Goal: Communication & Community: Answer question/provide support

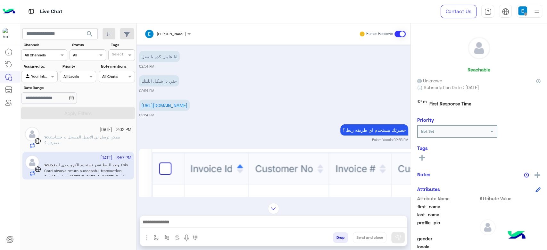
scroll to position [1228, 0]
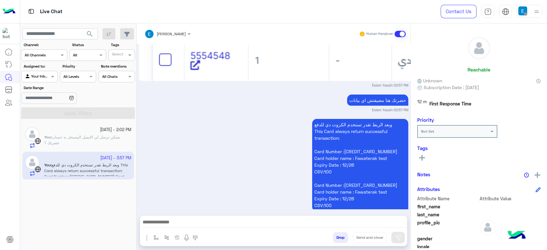
click at [46, 76] on div at bounding box center [39, 76] width 36 height 6
click at [46, 87] on div "All" at bounding box center [39, 89] width 37 height 12
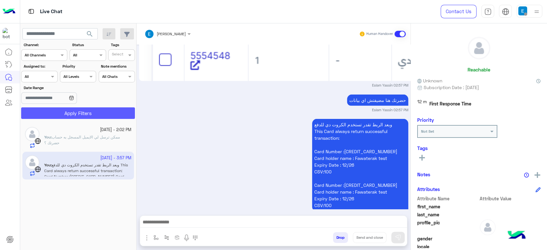
click at [69, 108] on button "Apply Filters" at bounding box center [78, 113] width 114 height 12
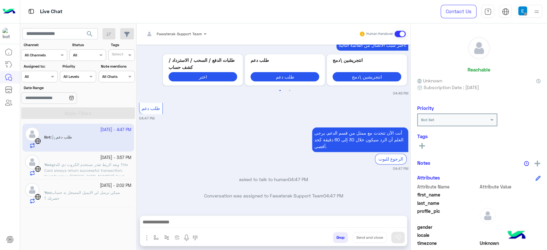
scroll to position [627, 0]
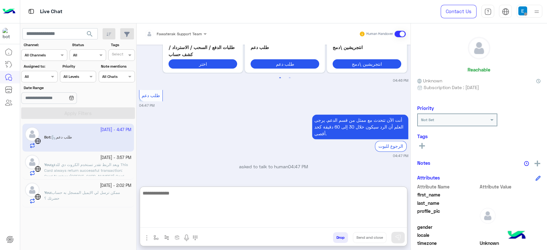
click at [197, 222] on textarea at bounding box center [273, 208] width 267 height 38
type textarea "**********"
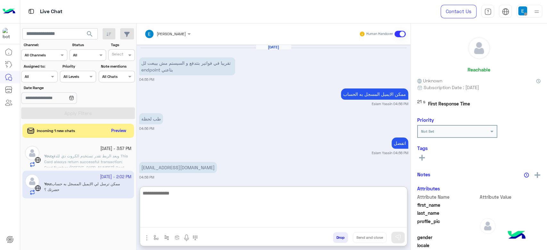
scroll to position [1282, 0]
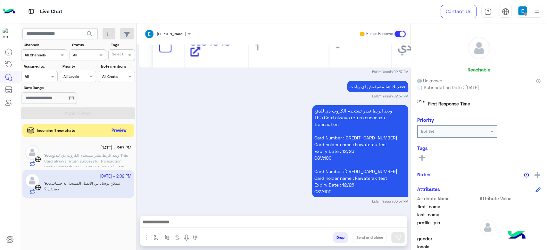
click at [118, 134] on button "Preview" at bounding box center [119, 130] width 20 height 9
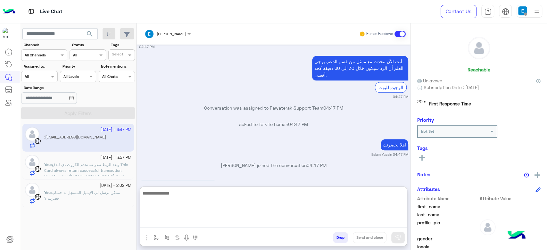
scroll to position [518, 0]
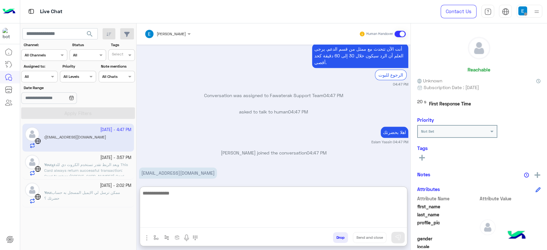
click at [191, 220] on textarea at bounding box center [273, 208] width 267 height 38
type textarea "*****"
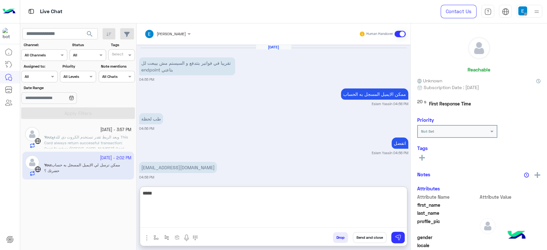
scroll to position [1282, 0]
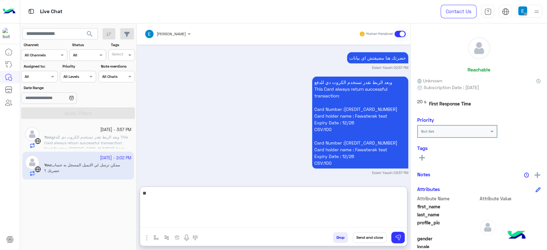
type textarea "*"
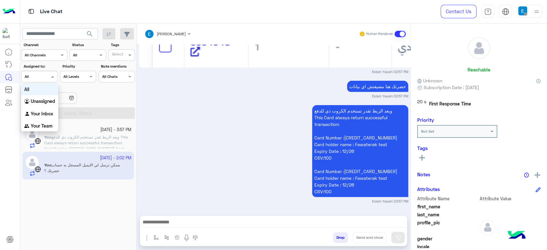
click at [39, 75] on input "text" at bounding box center [32, 76] width 15 height 6
click at [45, 110] on div "Your Inbox" at bounding box center [39, 114] width 37 height 12
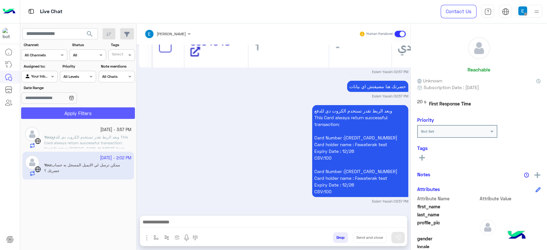
click at [67, 109] on button "Apply Filters" at bounding box center [78, 113] width 114 height 12
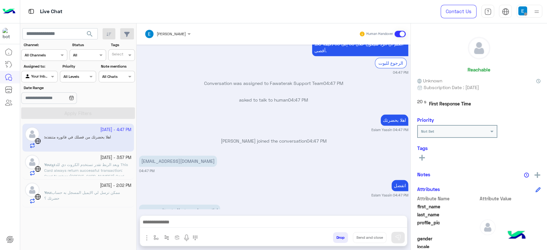
scroll to position [530, 0]
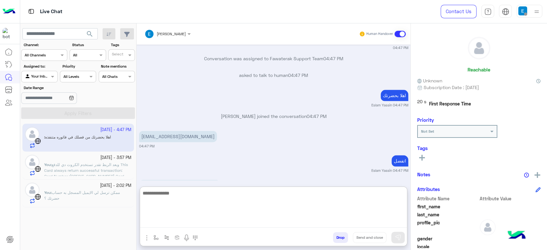
click at [188, 222] on textarea at bounding box center [273, 208] width 267 height 38
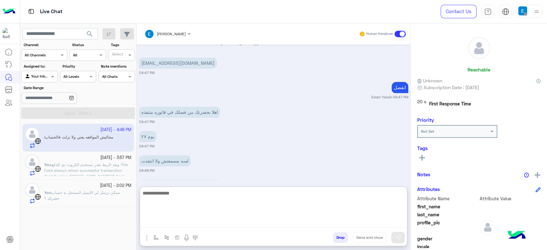
scroll to position [632, 0]
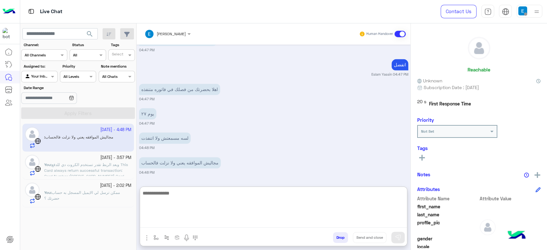
click at [179, 211] on textarea at bounding box center [273, 208] width 267 height 38
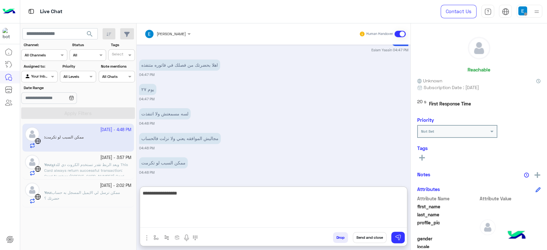
type textarea "**********"
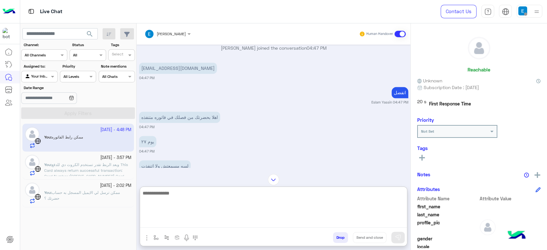
scroll to position [597, 0]
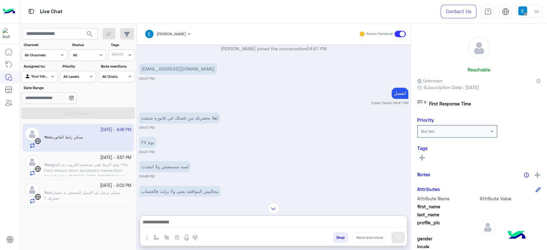
click at [159, 74] on p "[EMAIL_ADDRESS][DOMAIN_NAME]" at bounding box center [178, 68] width 78 height 11
copy app-message "[EMAIL_ADDRESS][DOMAIN_NAME]"
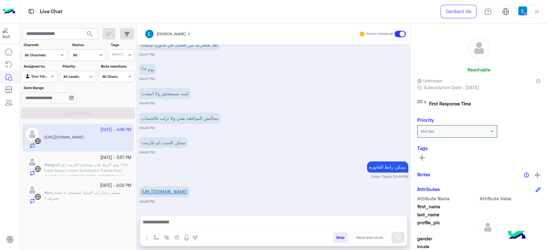
click at [187, 189] on link "[URL][DOMAIN_NAME]" at bounding box center [164, 191] width 46 height 5
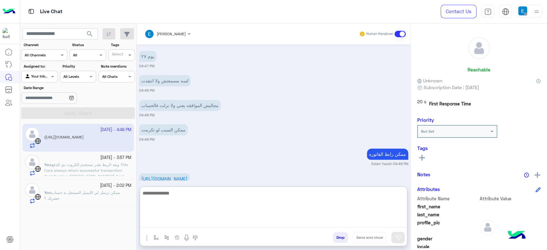
click at [194, 222] on textarea at bounding box center [273, 208] width 267 height 38
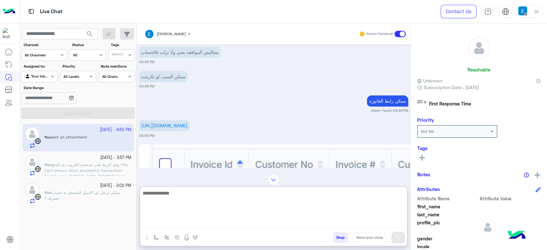
scroll to position [803, 0]
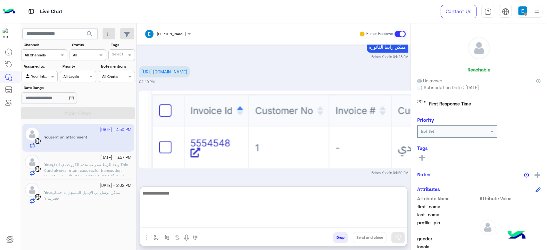
click at [173, 196] on textarea at bounding box center [273, 208] width 267 height 38
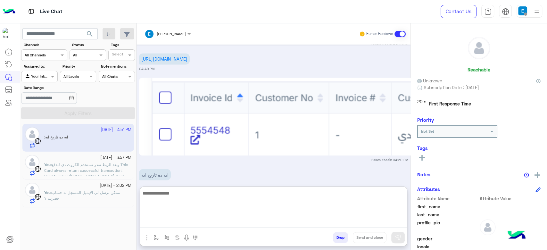
scroll to position [828, 0]
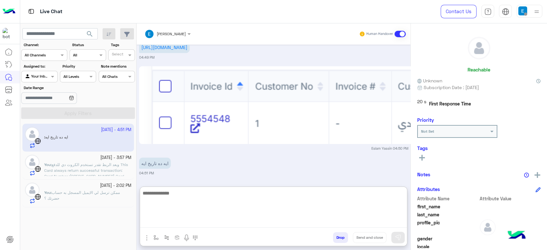
click at [170, 204] on textarea at bounding box center [273, 208] width 267 height 38
click at [169, 209] on textarea at bounding box center [273, 208] width 267 height 38
type textarea "*"
click at [230, 202] on textarea at bounding box center [273, 208] width 267 height 38
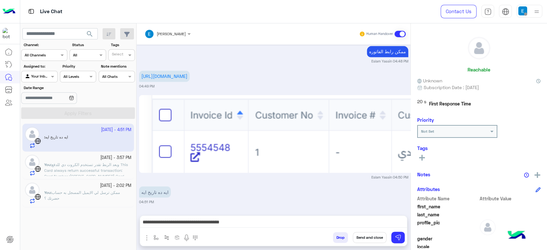
click at [153, 78] on div "[DATE] قبل أن اتمكن من مساعدتك ,من فضلك قم بأدخال الأيميل بحسابك في فواتيرك. 📧 …" at bounding box center [274, 127] width 274 height 164
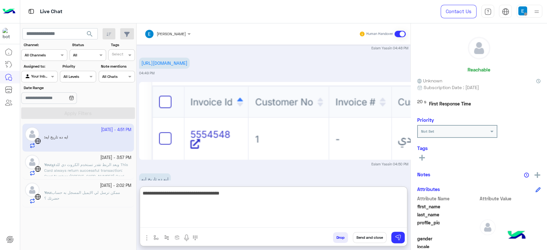
click at [286, 225] on textarea "**********" at bounding box center [273, 208] width 267 height 38
type textarea "**********"
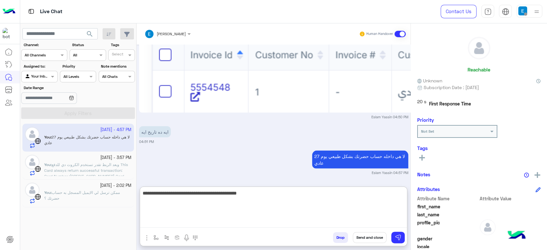
type textarea "**********"
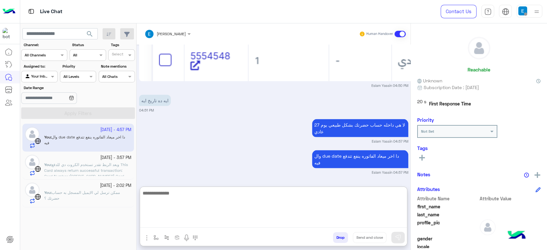
click at [249, 209] on textarea at bounding box center [273, 208] width 267 height 38
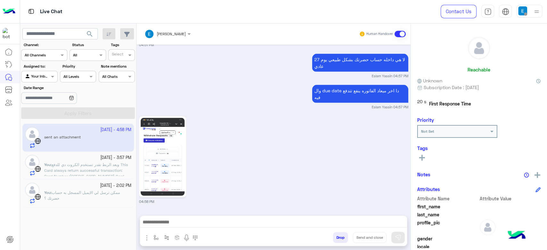
scroll to position [956, 0]
click at [146, 111] on div "[DATE] قبل أن اتمكن من مساعدتك ,من فضلك قم بأدخال الأيميل بحسابك في فواتيرك. 📧 …" at bounding box center [274, 127] width 274 height 164
click at [162, 155] on img at bounding box center [163, 157] width 44 height 78
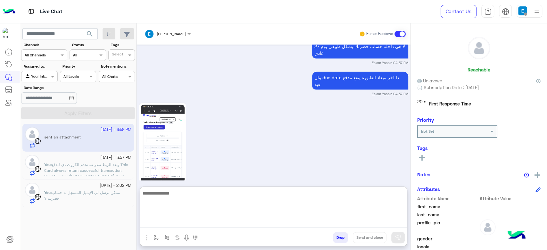
click at [197, 219] on textarea at bounding box center [273, 208] width 267 height 38
type textarea "**********"
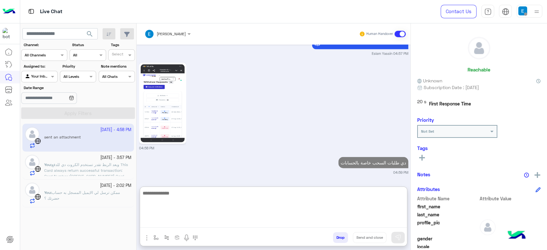
click at [211, 199] on textarea at bounding box center [273, 208] width 267 height 38
click at [196, 206] on textarea at bounding box center [273, 208] width 267 height 38
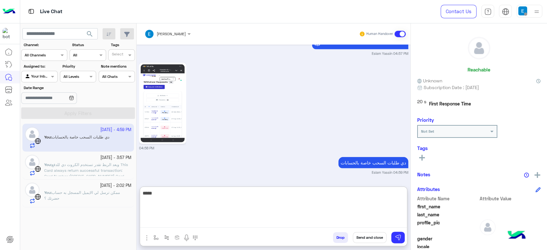
click at [364, 203] on textarea "****" at bounding box center [273, 208] width 267 height 38
paste textarea "**********"
click at [364, 203] on textarea "****" at bounding box center [273, 208] width 267 height 38
type textarea "**********"
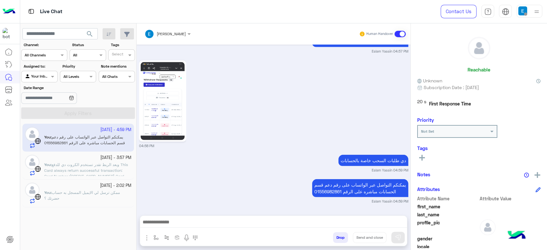
scroll to position [1011, 0]
click at [337, 238] on button "Drop" at bounding box center [340, 237] width 15 height 11
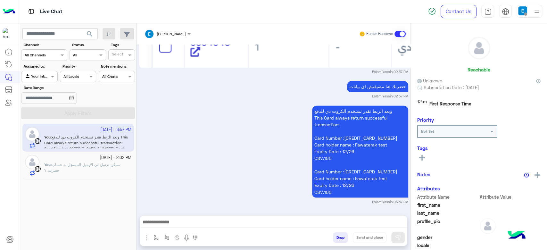
scroll to position [671, 0]
click at [85, 153] on div "[DATE] - 2:02 PM You : ممكن ترسل لي الايميل المسجل به حساب حضرتك ؟" at bounding box center [78, 166] width 112 height 28
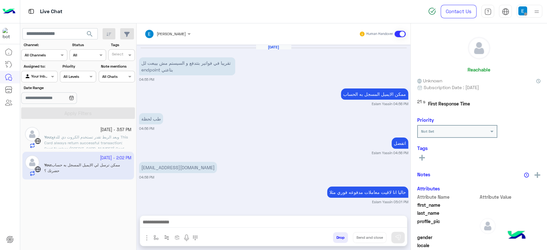
scroll to position [429, 0]
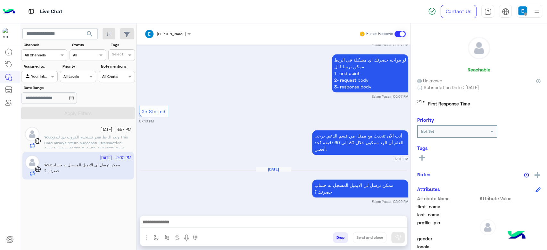
click at [335, 234] on button "Drop" at bounding box center [340, 237] width 15 height 11
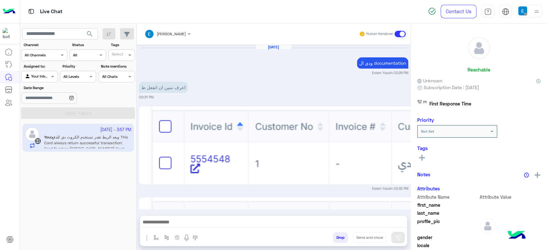
scroll to position [671, 0]
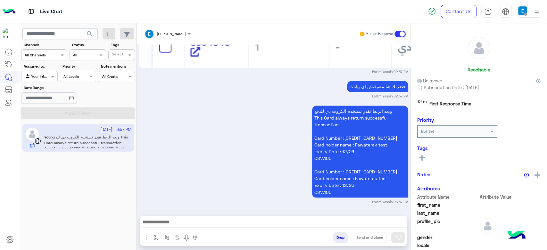
click at [335, 235] on button "Drop" at bounding box center [340, 237] width 15 height 11
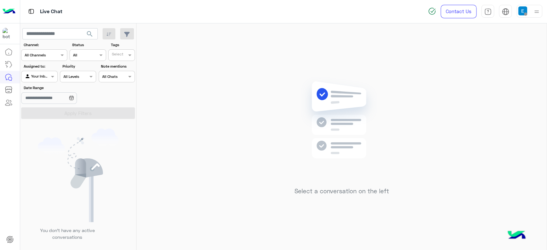
click at [44, 74] on div at bounding box center [39, 76] width 36 height 6
click at [45, 88] on div "All" at bounding box center [39, 89] width 37 height 12
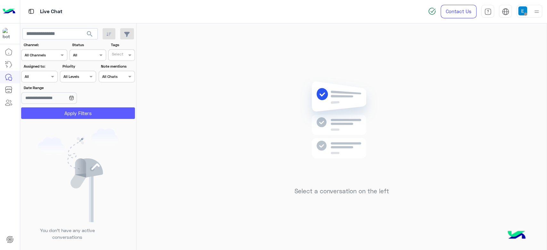
click at [70, 111] on button "Apply Filters" at bounding box center [78, 113] width 114 height 12
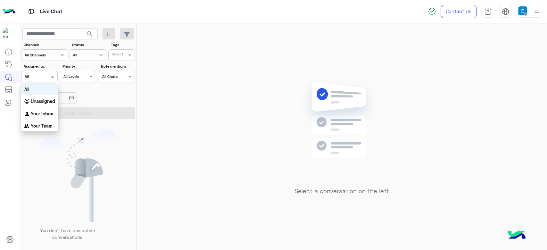
click at [31, 75] on input "text" at bounding box center [32, 76] width 15 height 6
click at [29, 109] on div "Your Inbox" at bounding box center [39, 114] width 37 height 12
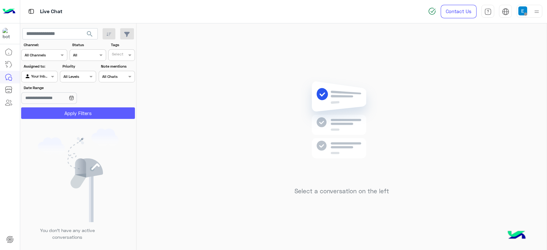
click at [29, 109] on button "Apply Filters" at bounding box center [78, 113] width 114 height 12
